Goal: Information Seeking & Learning: Compare options

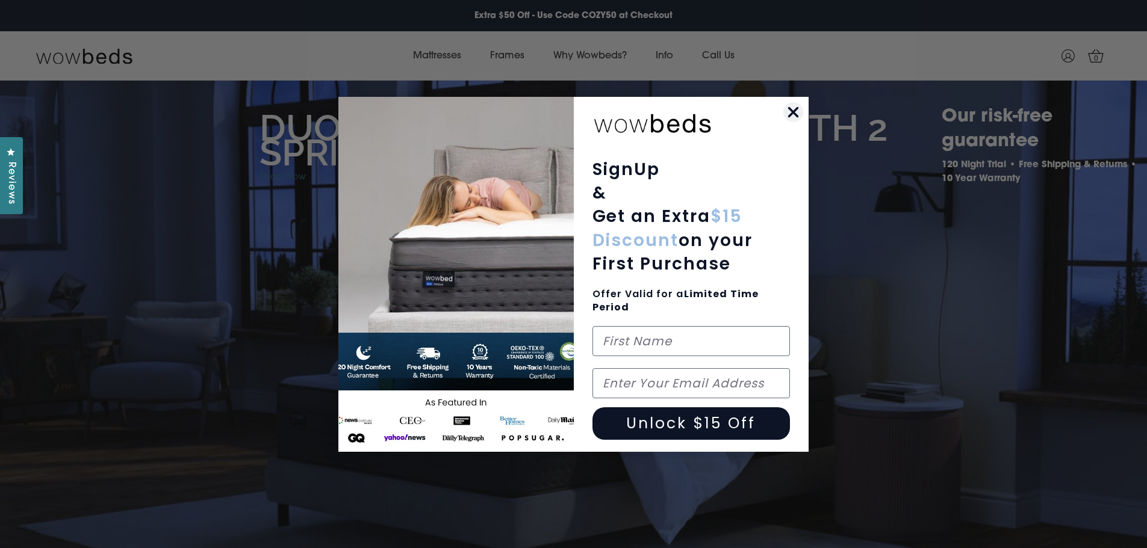
click at [792, 107] on circle "Close dialog" at bounding box center [793, 112] width 20 height 20
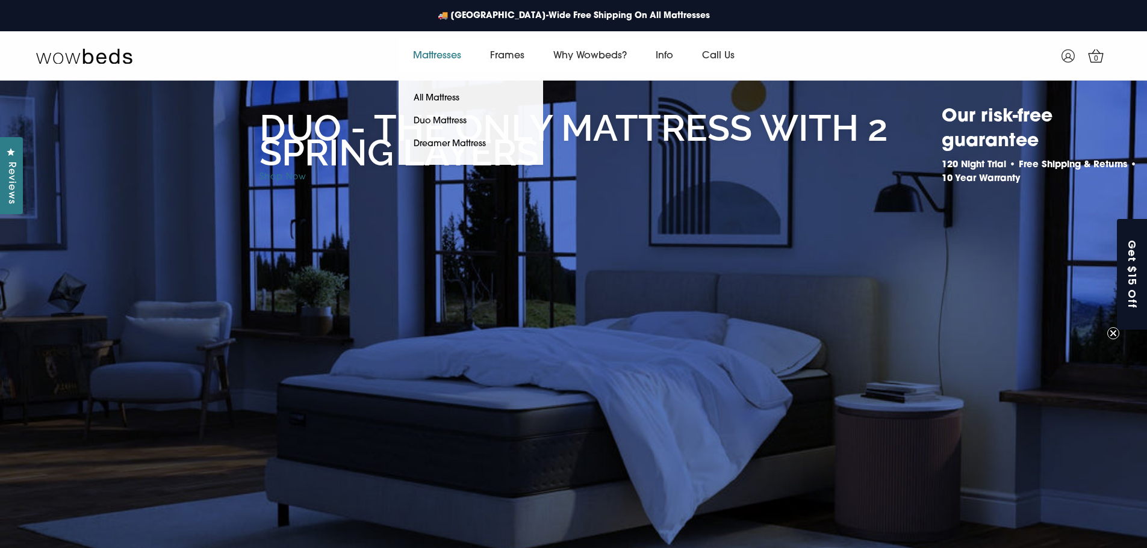
click at [439, 52] on link "Mattresses" at bounding box center [437, 56] width 77 height 34
click at [446, 52] on link "Mattresses" at bounding box center [437, 56] width 77 height 34
click at [442, 94] on link "All Mattress" at bounding box center [437, 98] width 76 height 23
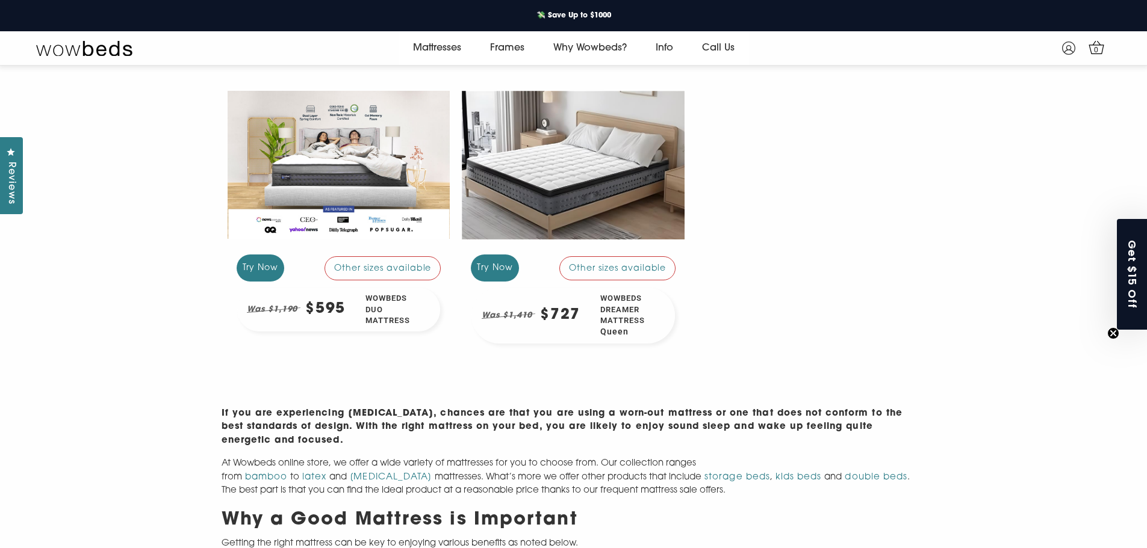
scroll to position [241, 0]
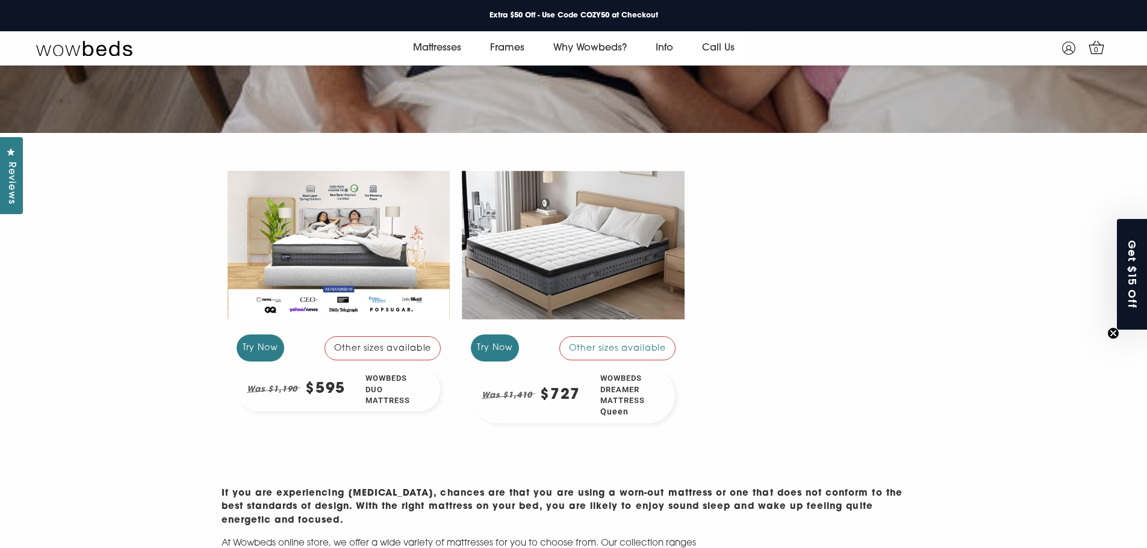
click at [318, 244] on div at bounding box center [339, 245] width 223 height 167
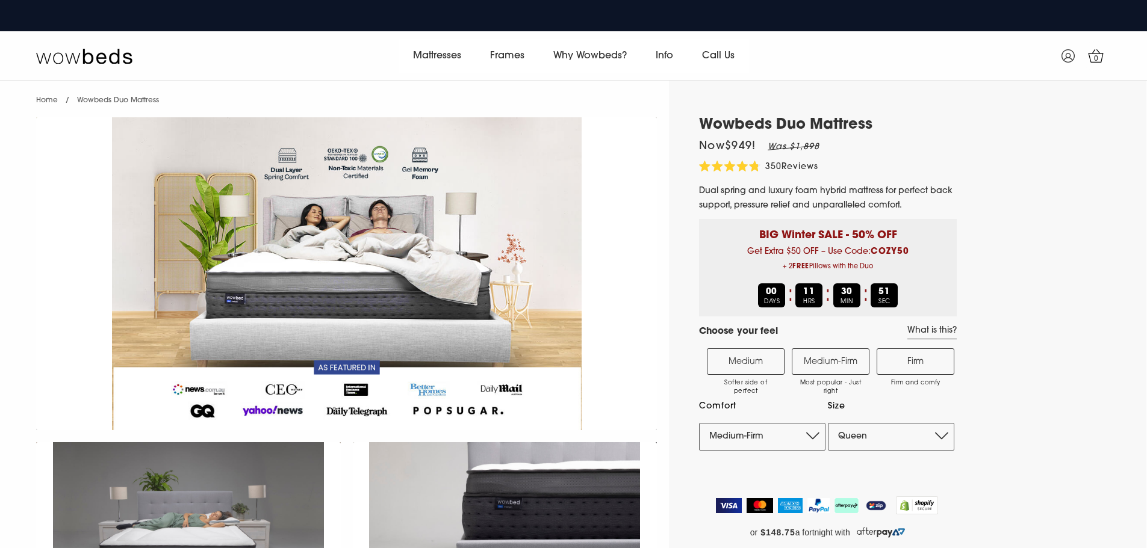
select select "Medium-Firm"
select select "Queen"
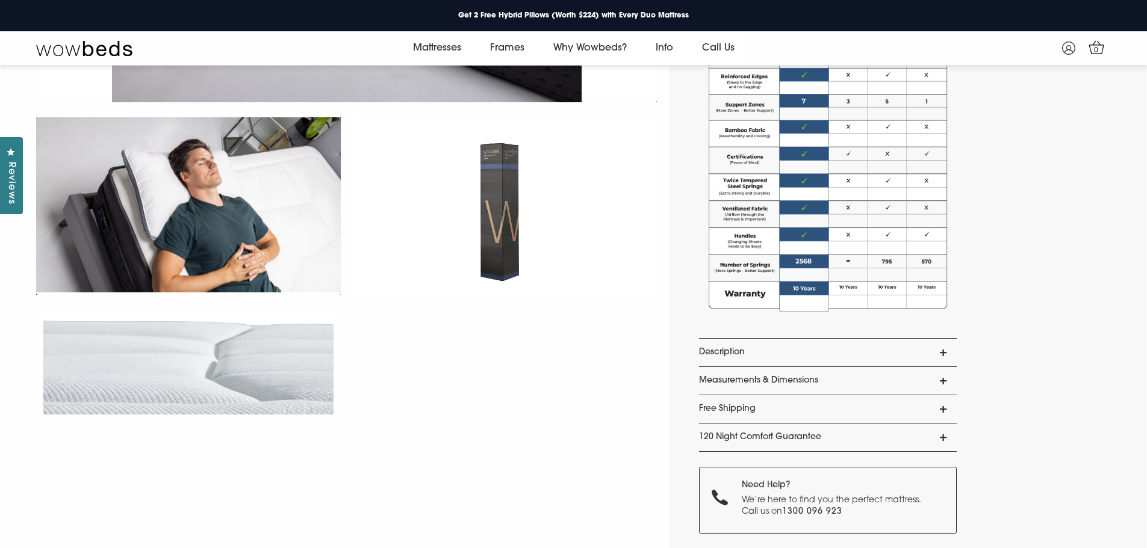
scroll to position [949, 0]
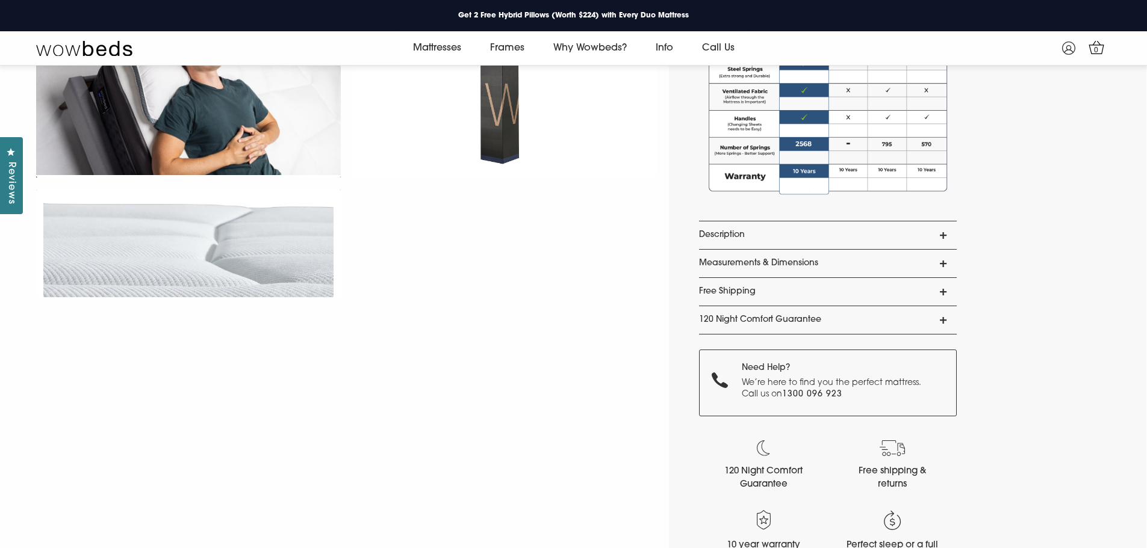
click at [942, 234] on link "Description" at bounding box center [828, 236] width 258 height 28
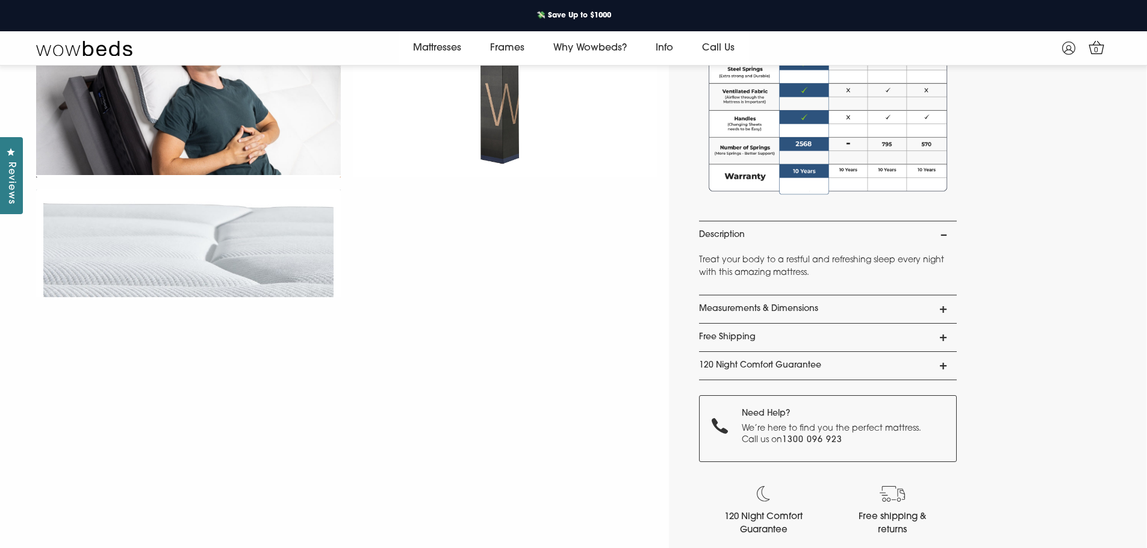
click at [944, 308] on link "Measurements & Dimensions" at bounding box center [828, 310] width 258 height 28
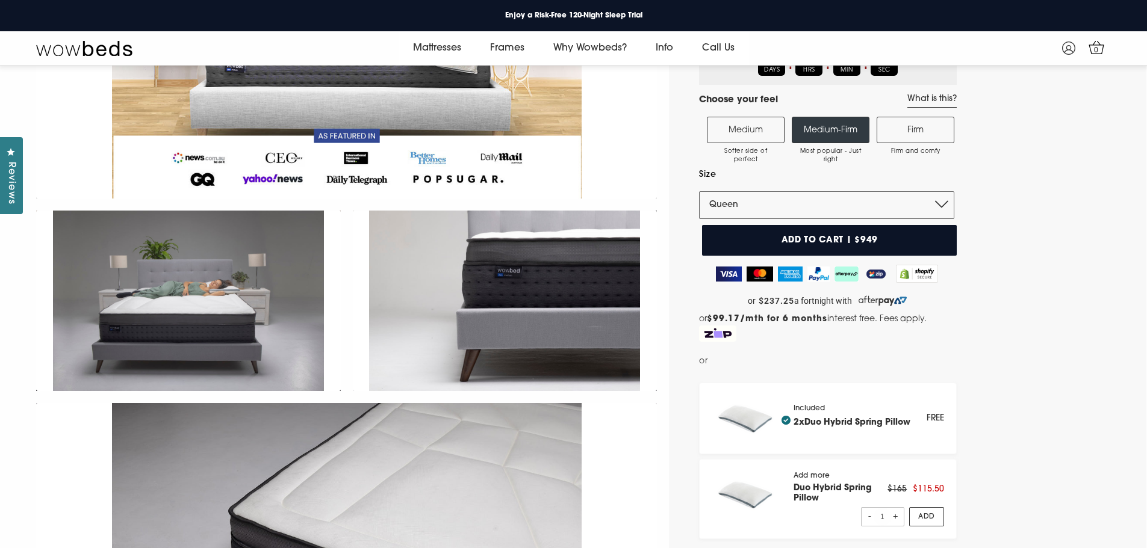
scroll to position [0, 0]
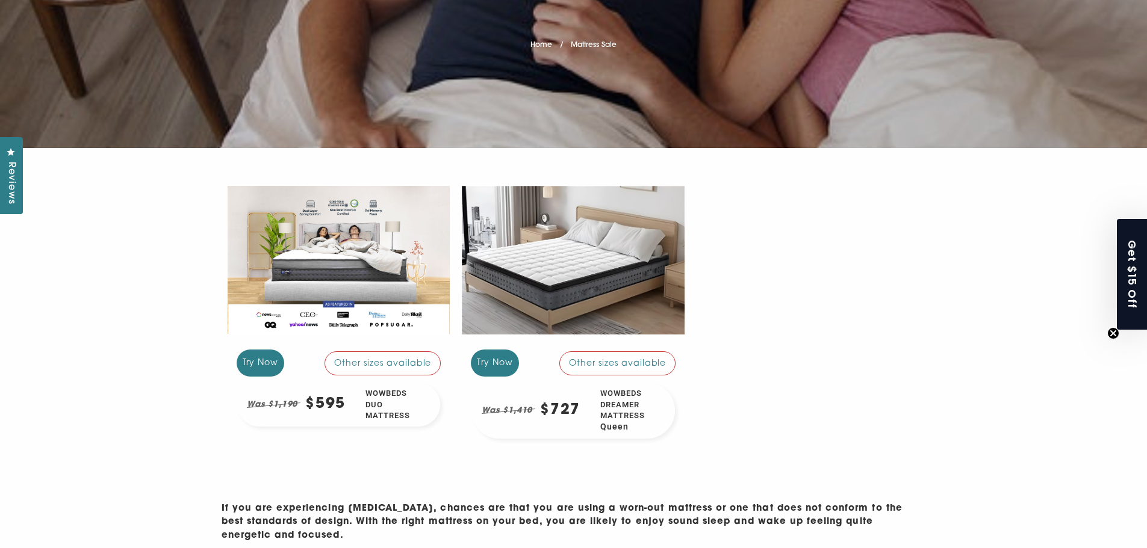
scroll to position [241, 0]
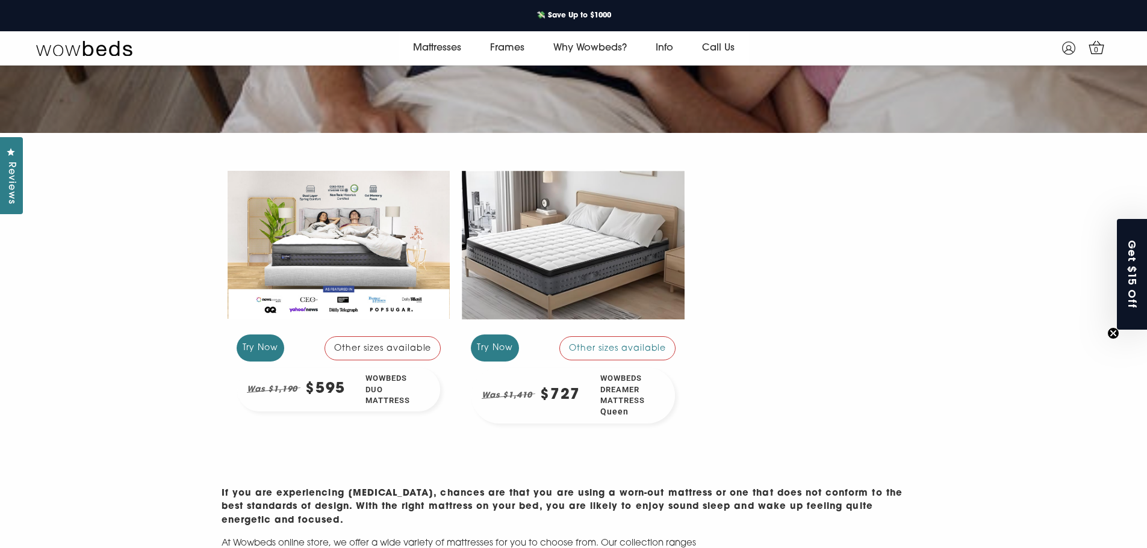
click at [397, 342] on div "Other sizes available" at bounding box center [382, 349] width 117 height 24
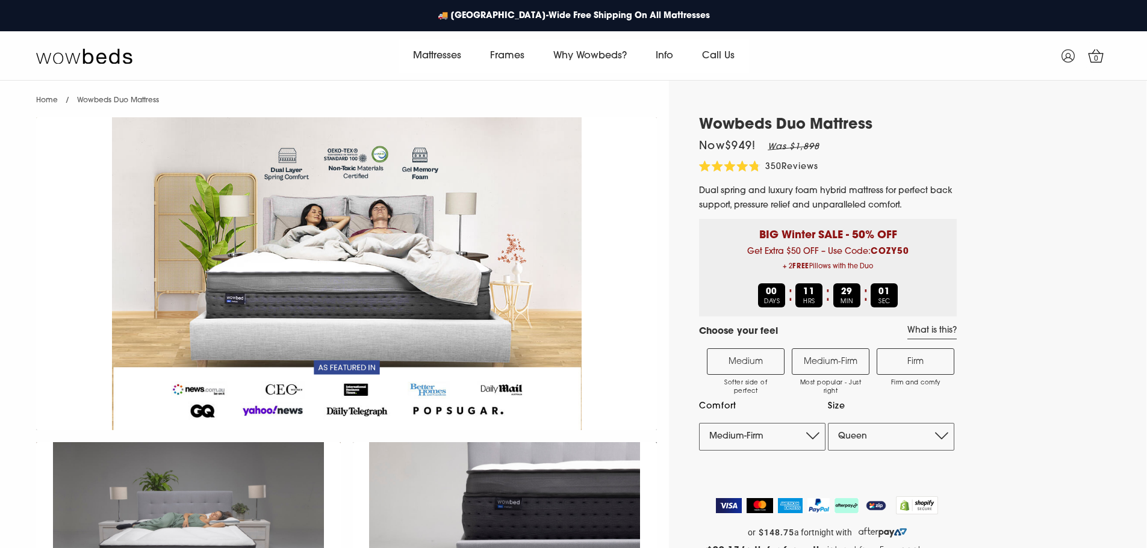
select select "Medium-Firm"
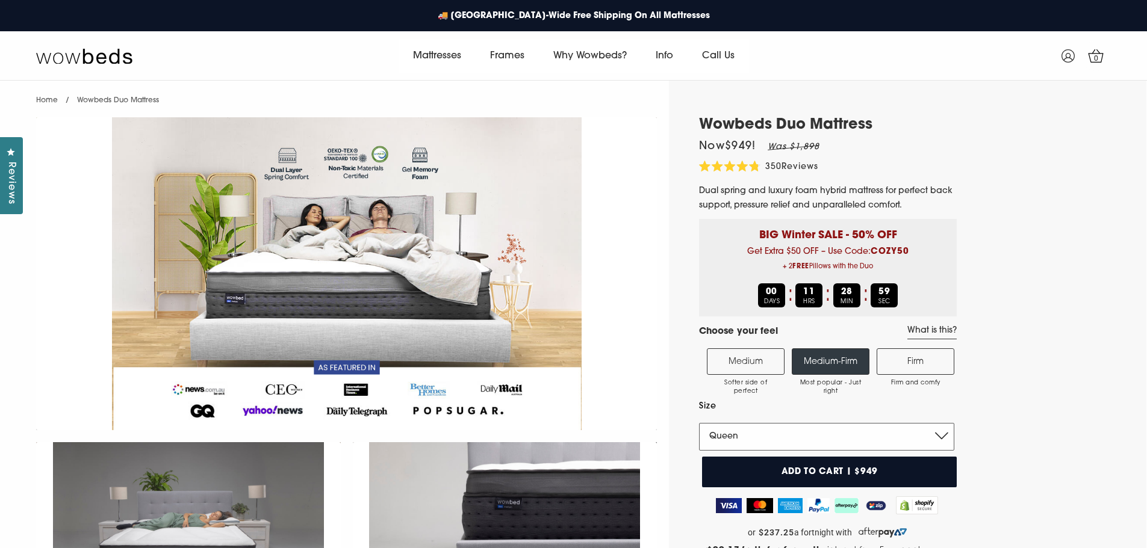
click at [940, 437] on select "Single King Single Double Queen King" at bounding box center [826, 437] width 255 height 28
select select "King"
click at [699, 423] on select "Single King Single Double Queen King" at bounding box center [826, 437] width 255 height 28
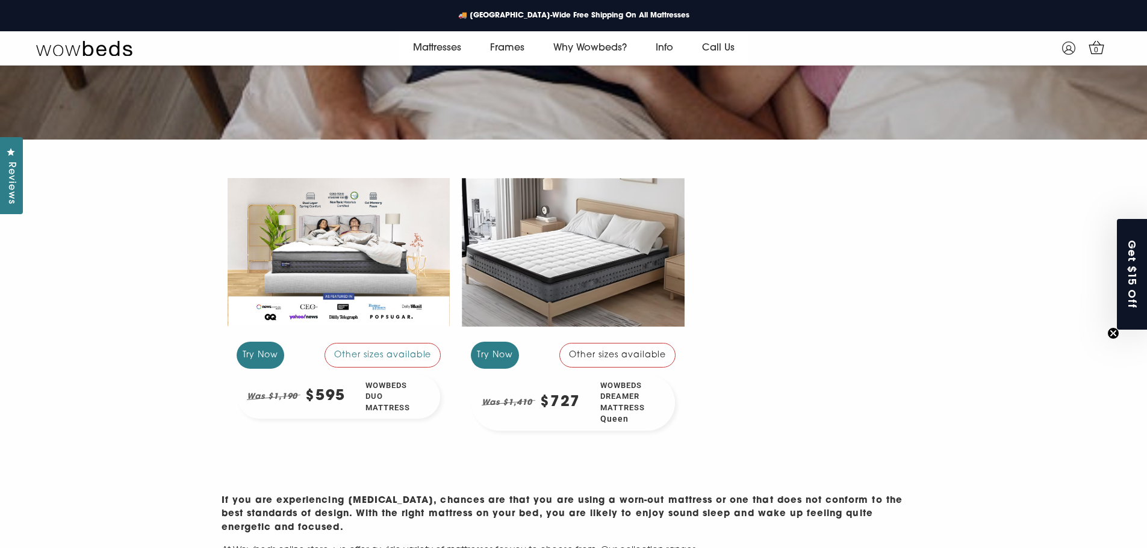
scroll to position [237, 0]
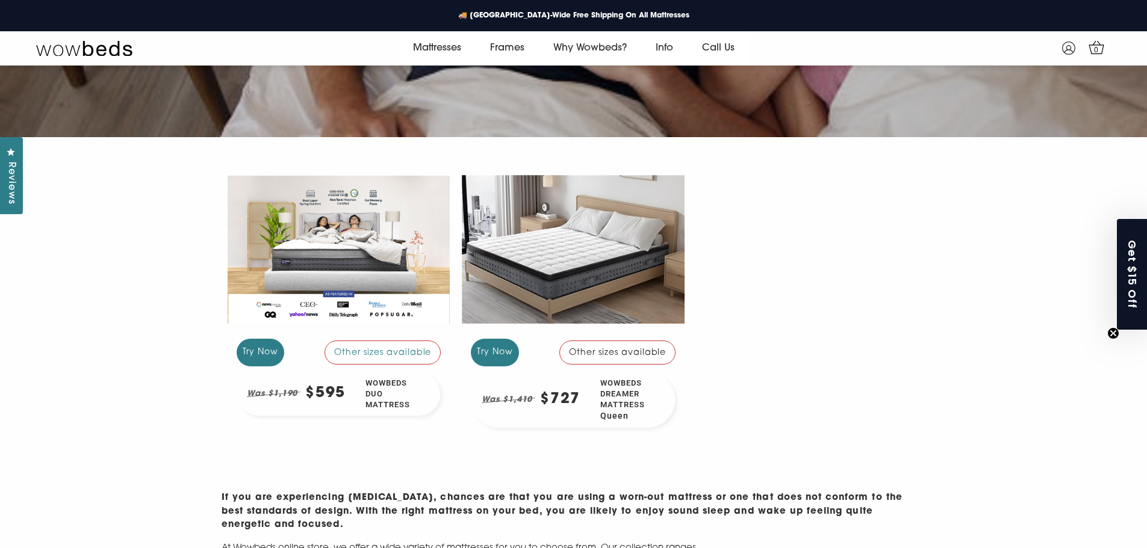
click at [641, 348] on div "Other sizes available" at bounding box center [617, 353] width 117 height 24
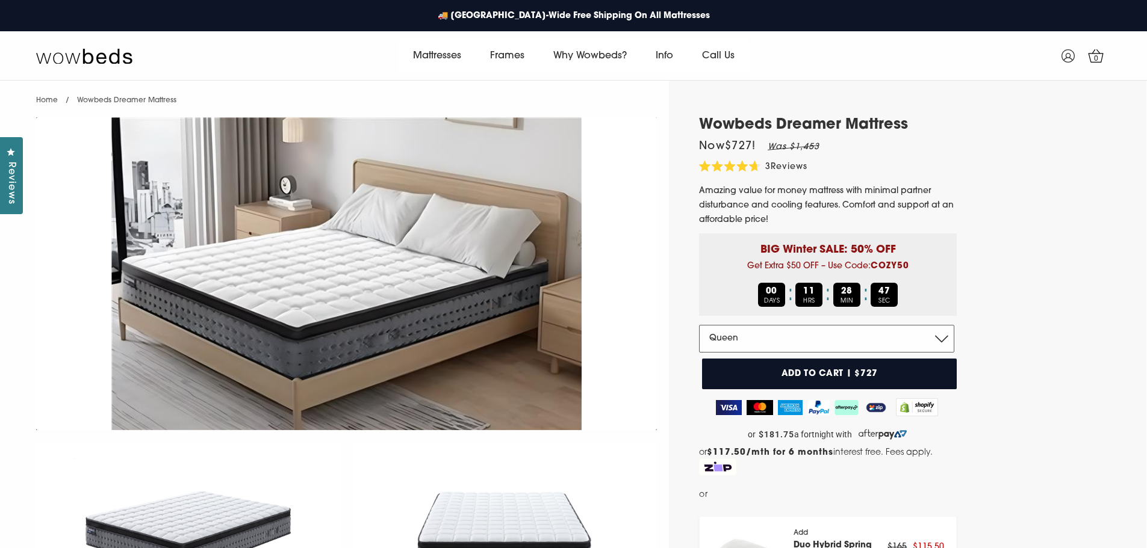
click at [945, 335] on select "Double Queen King" at bounding box center [826, 339] width 255 height 28
select select "King"
click at [699, 325] on select "Double Queen King" at bounding box center [826, 339] width 255 height 28
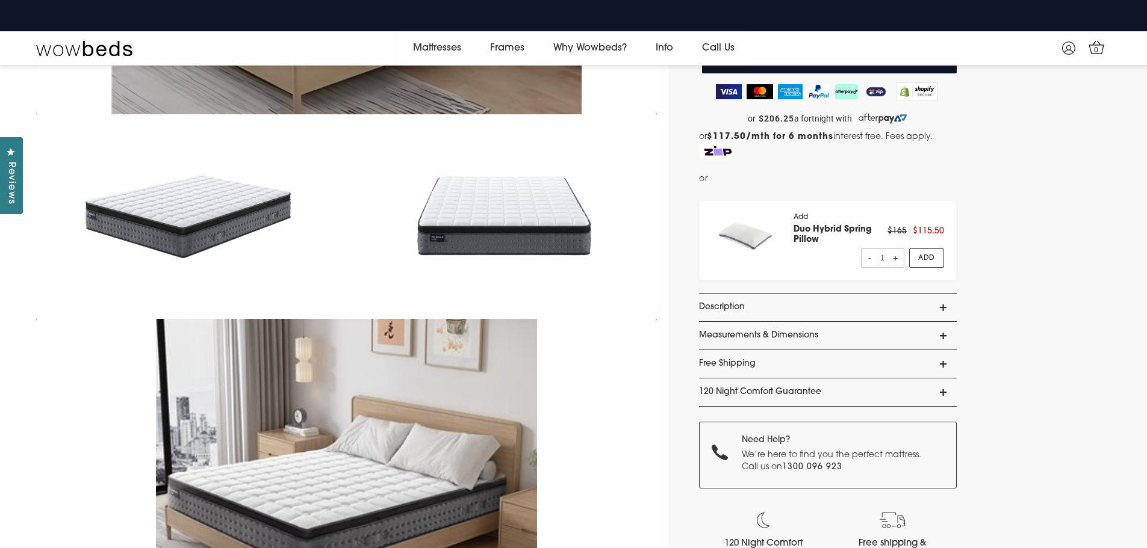
scroll to position [387, 0]
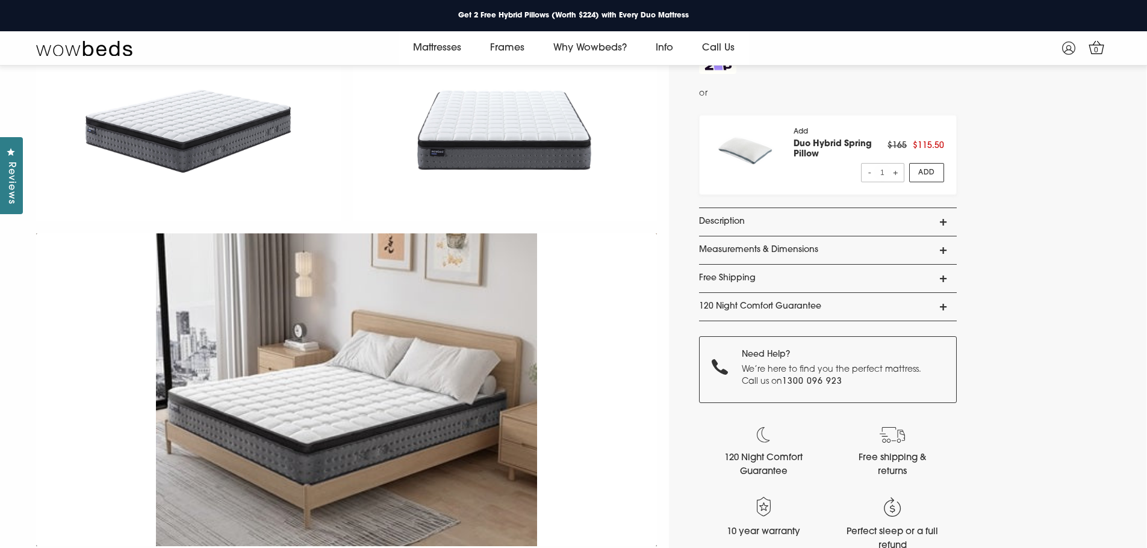
click at [942, 218] on link "Description" at bounding box center [828, 222] width 258 height 28
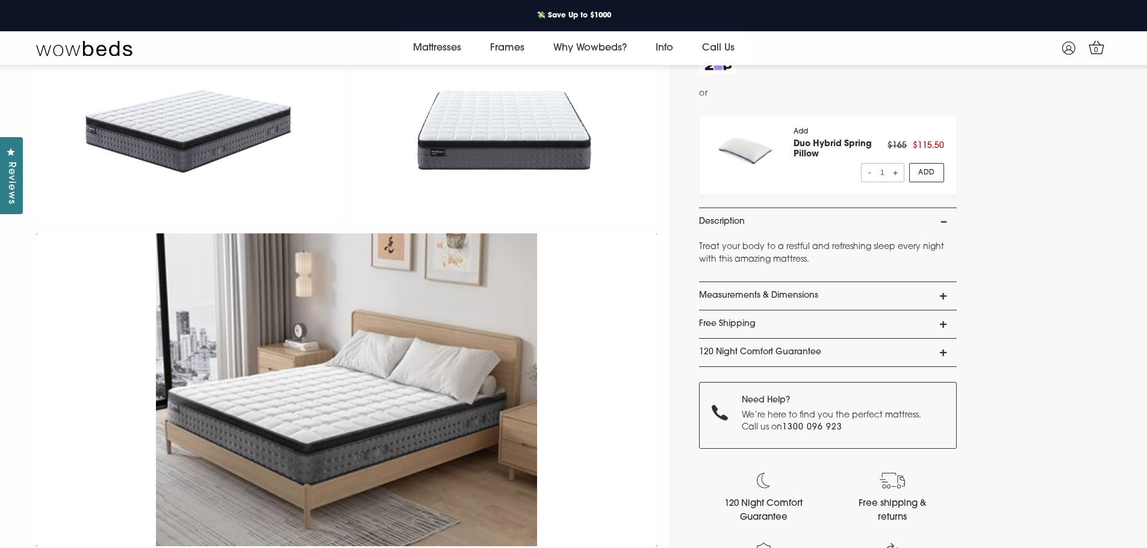
click at [944, 321] on link "Free Shipping" at bounding box center [828, 325] width 258 height 28
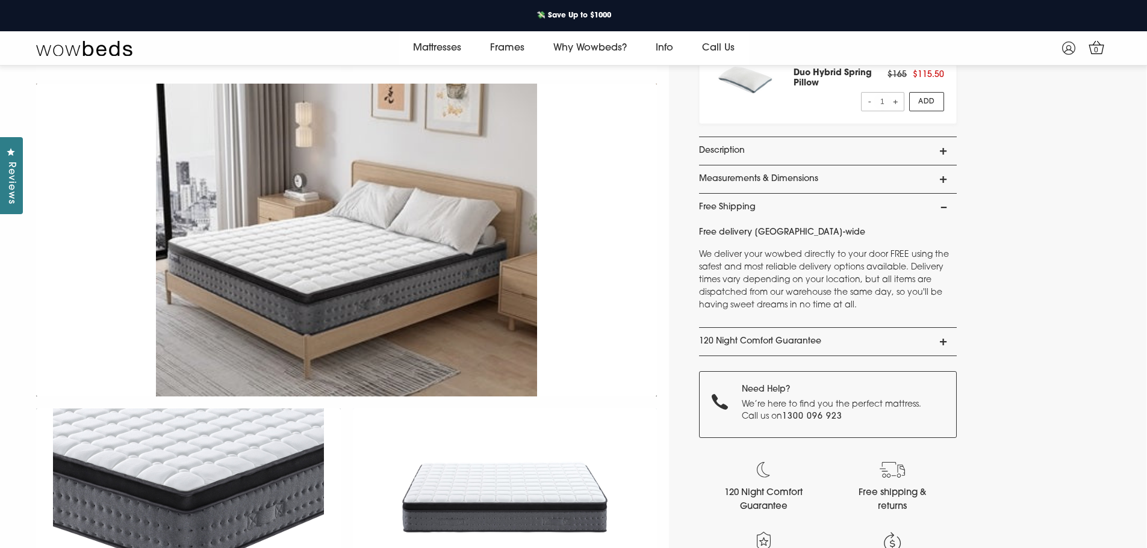
scroll to position [467, 0]
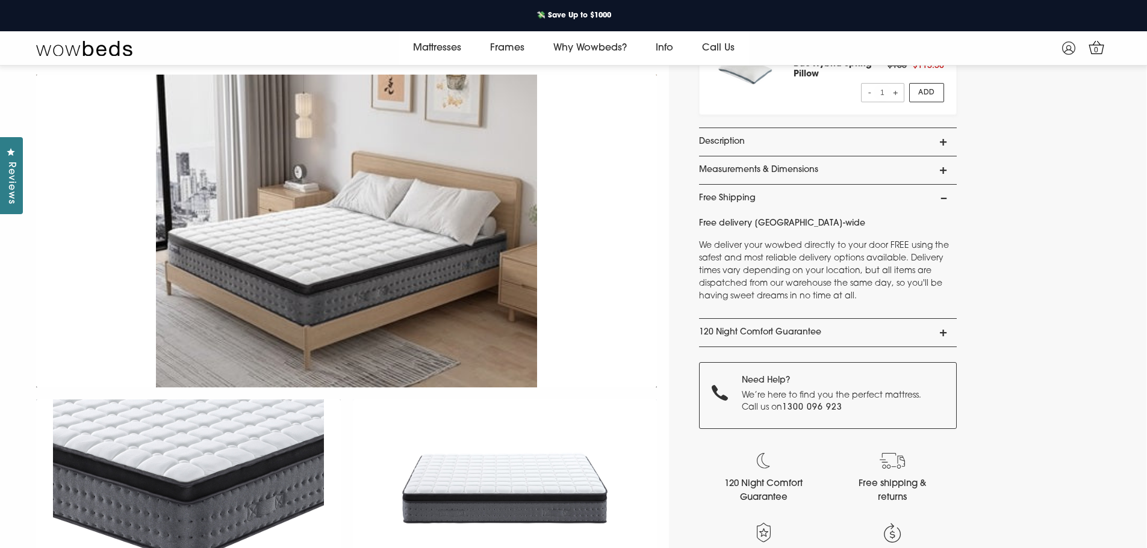
click at [945, 141] on link "Description" at bounding box center [828, 142] width 258 height 28
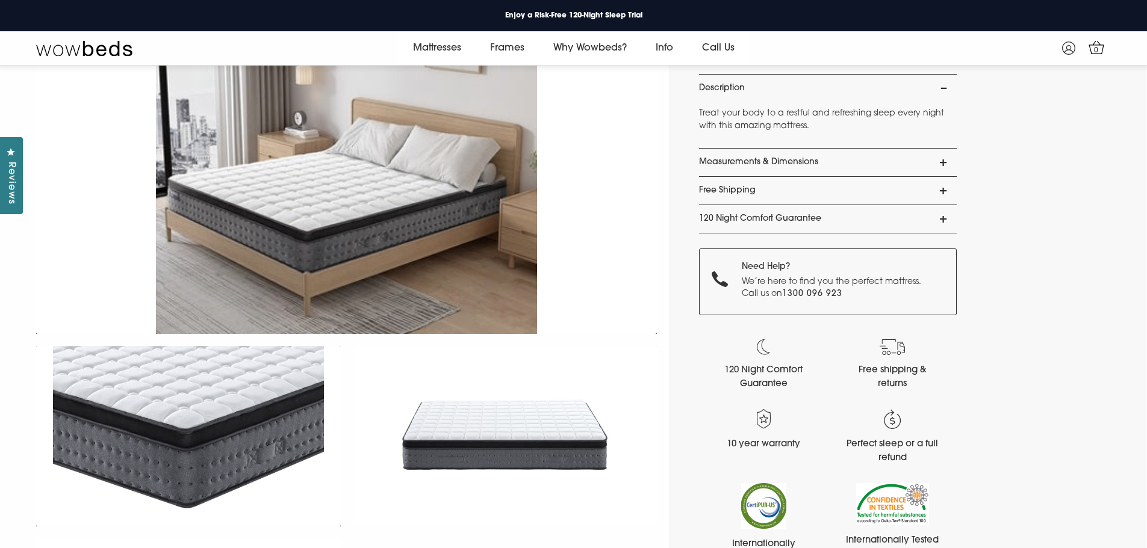
scroll to position [547, 0]
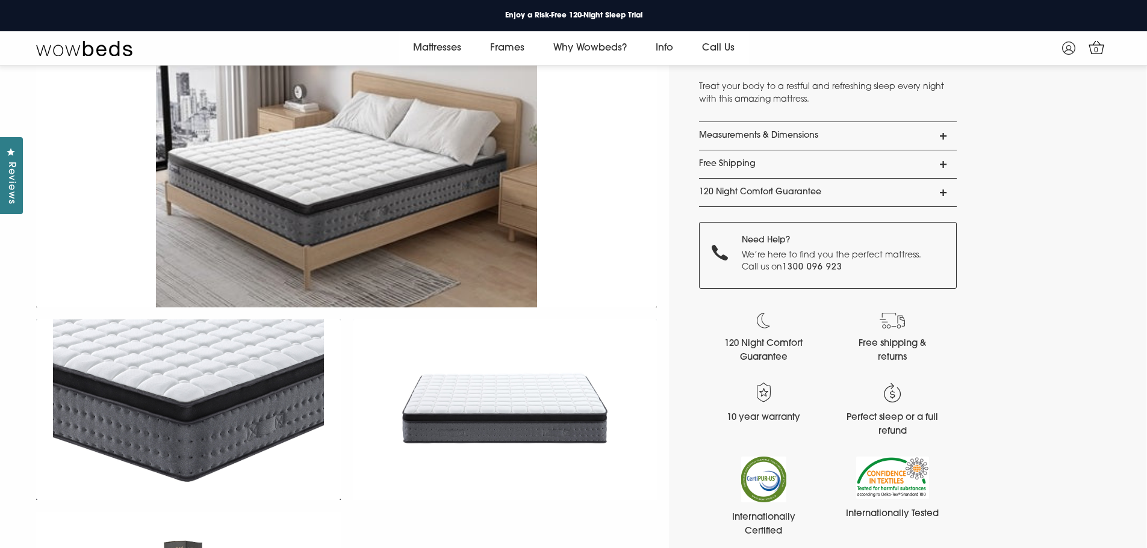
click at [942, 189] on link "120 Night Comfort Guarantee" at bounding box center [828, 193] width 258 height 28
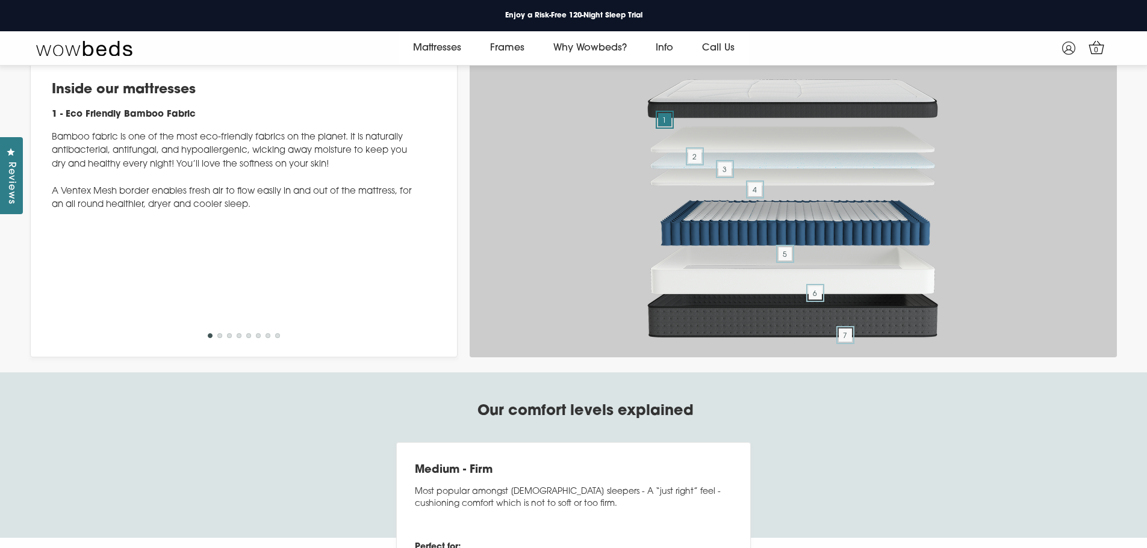
scroll to position [4079, 0]
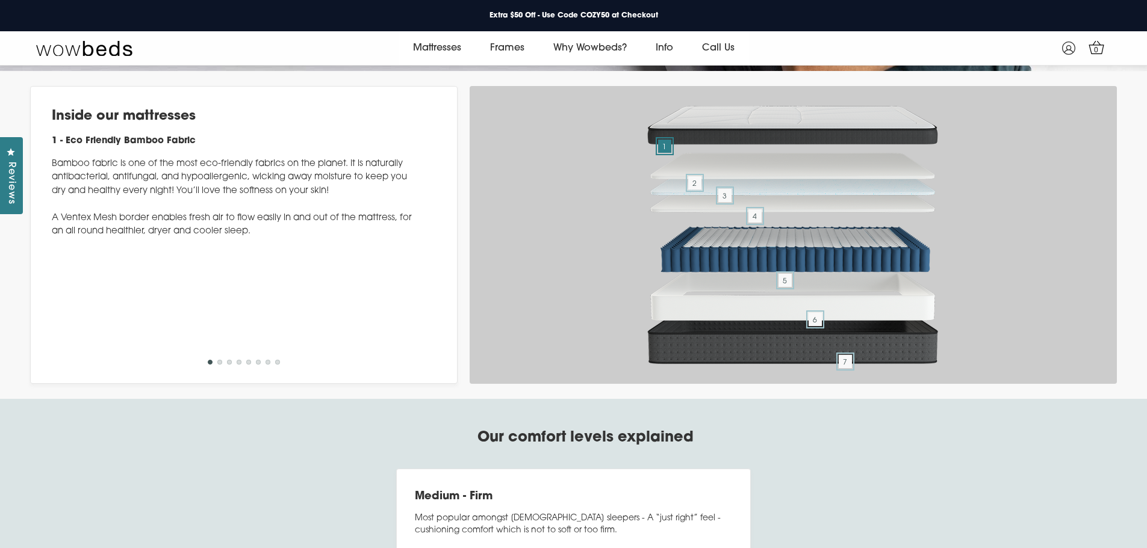
click at [220, 365] on button "2" at bounding box center [219, 362] width 5 height 5
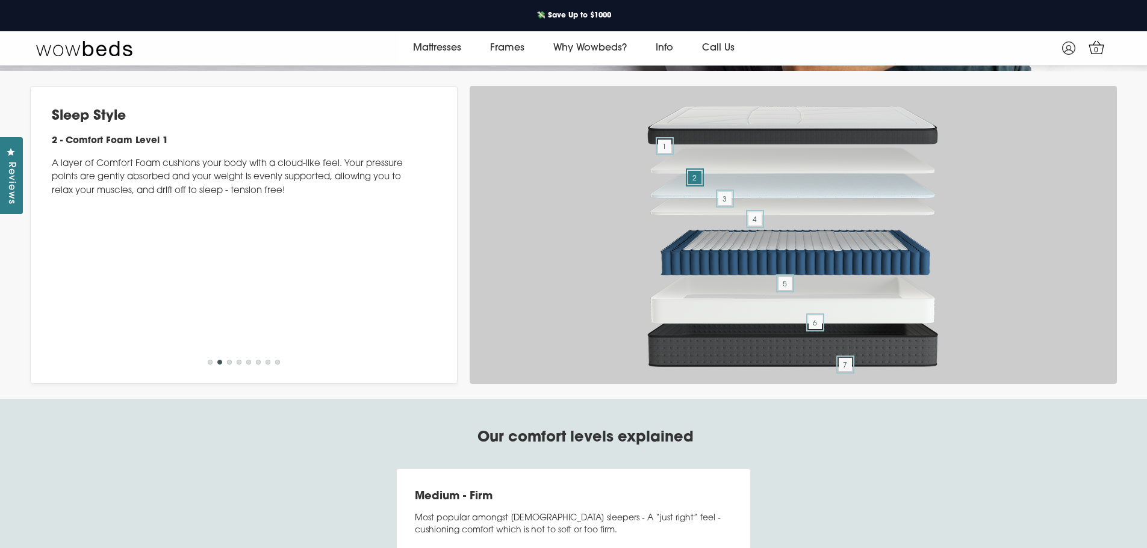
click at [229, 365] on button "3" at bounding box center [229, 362] width 5 height 5
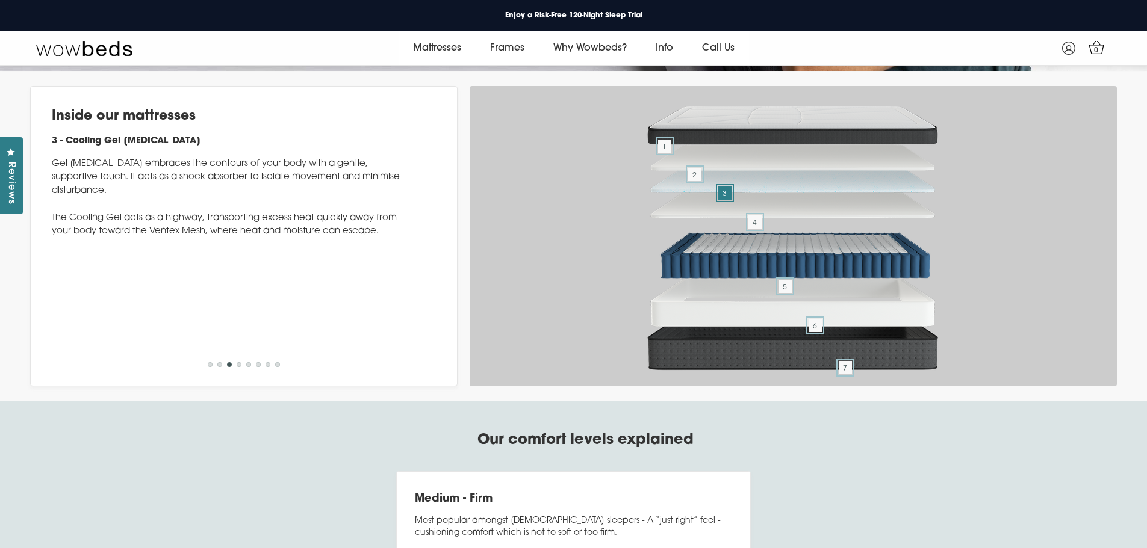
click at [238, 367] on button "4" at bounding box center [239, 364] width 5 height 5
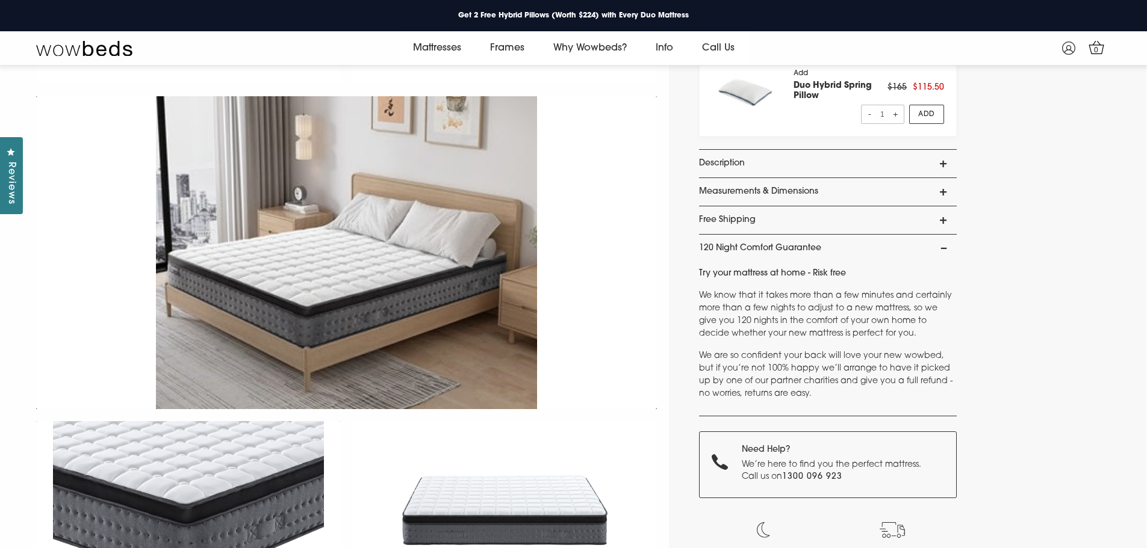
scroll to position [0, 0]
